Goal: Task Accomplishment & Management: Manage account settings

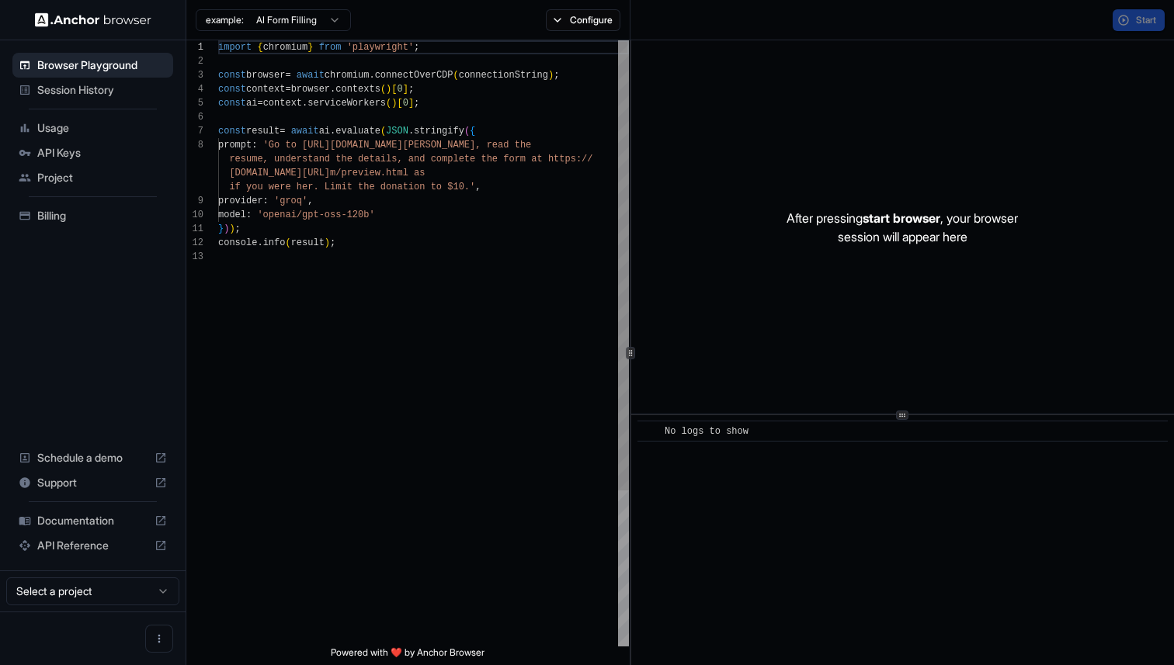
scroll to position [98, 0]
click at [114, 88] on span "Session History" at bounding box center [102, 90] width 130 height 16
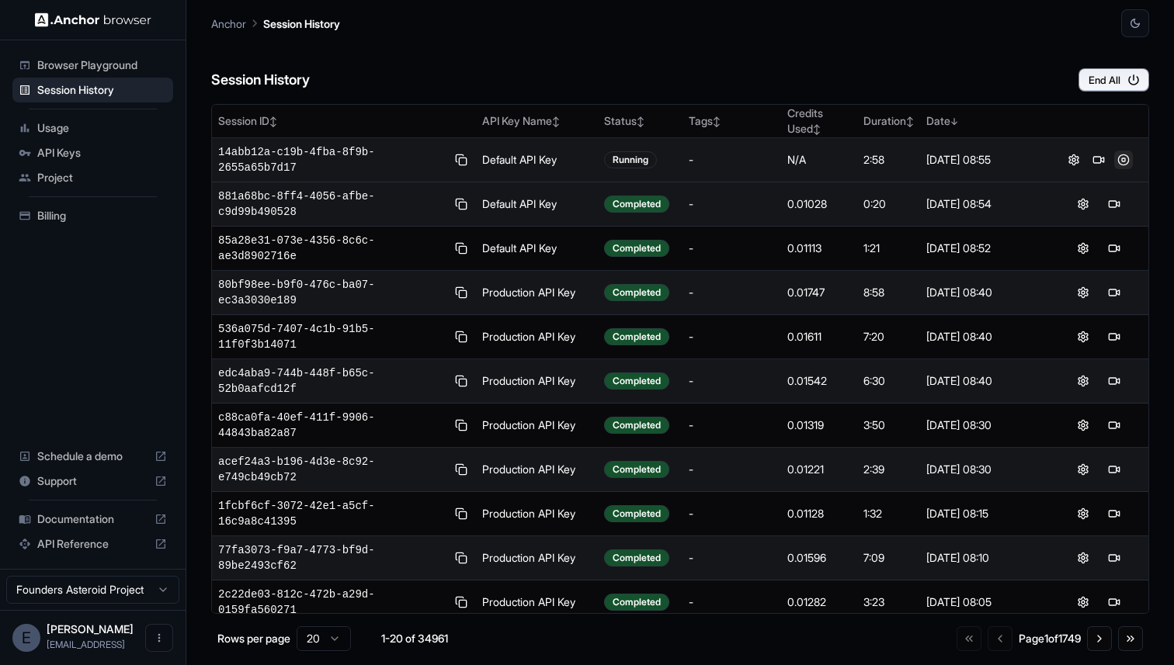
click at [1116, 159] on button at bounding box center [1123, 160] width 19 height 19
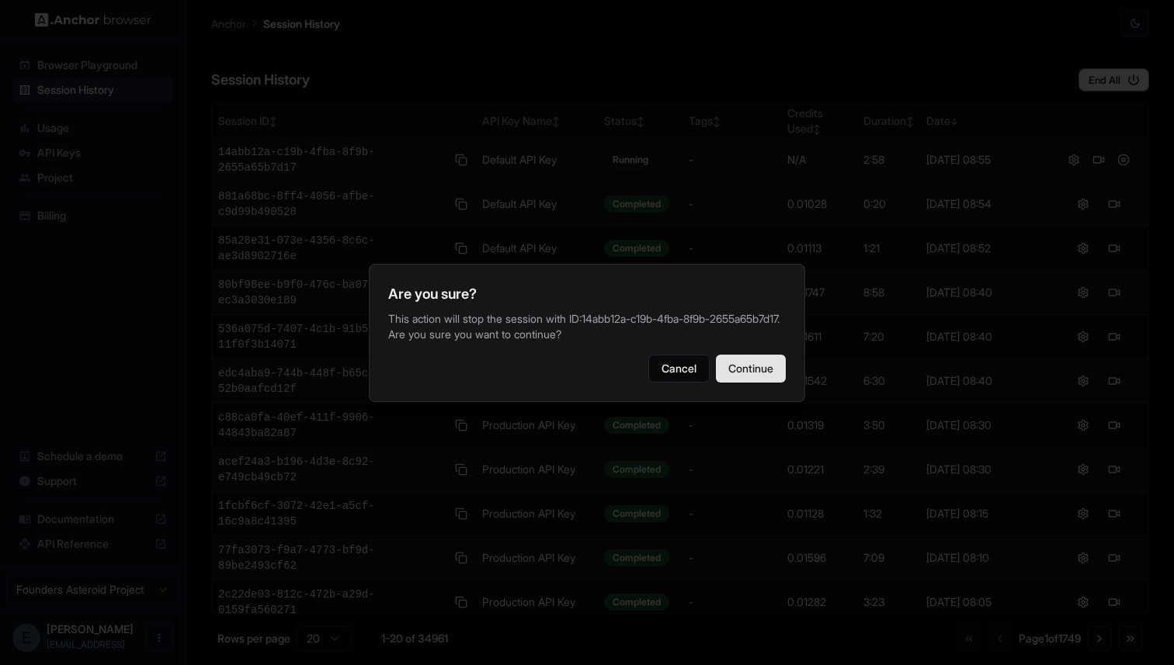
click at [767, 371] on button "Continue" at bounding box center [751, 369] width 70 height 28
